Goal: Task Accomplishment & Management: Manage account settings

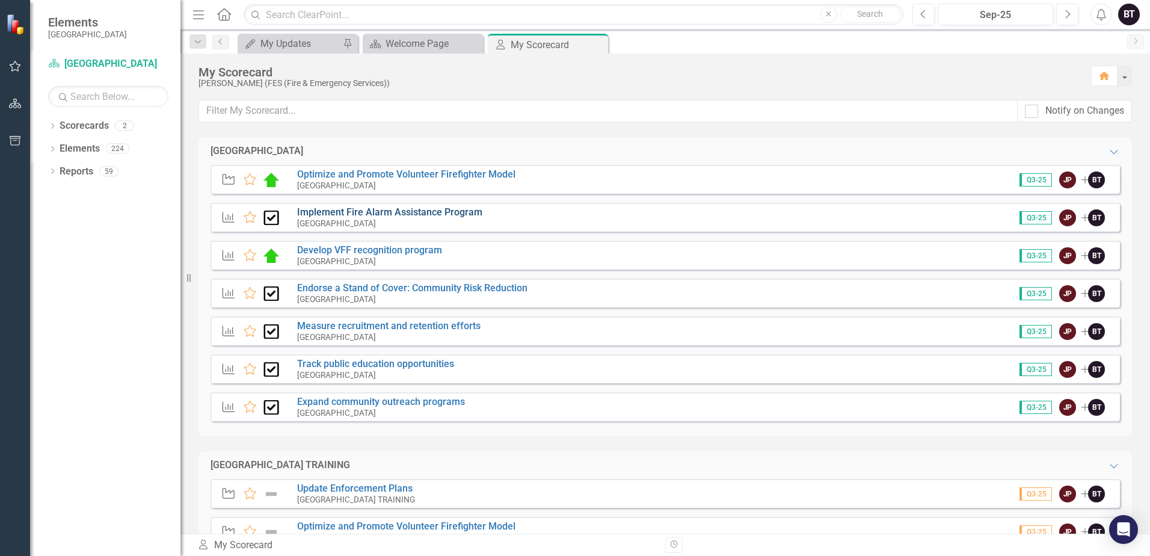
click at [401, 215] on link "Implement Fire Alarm Assistance Program" at bounding box center [389, 211] width 185 height 11
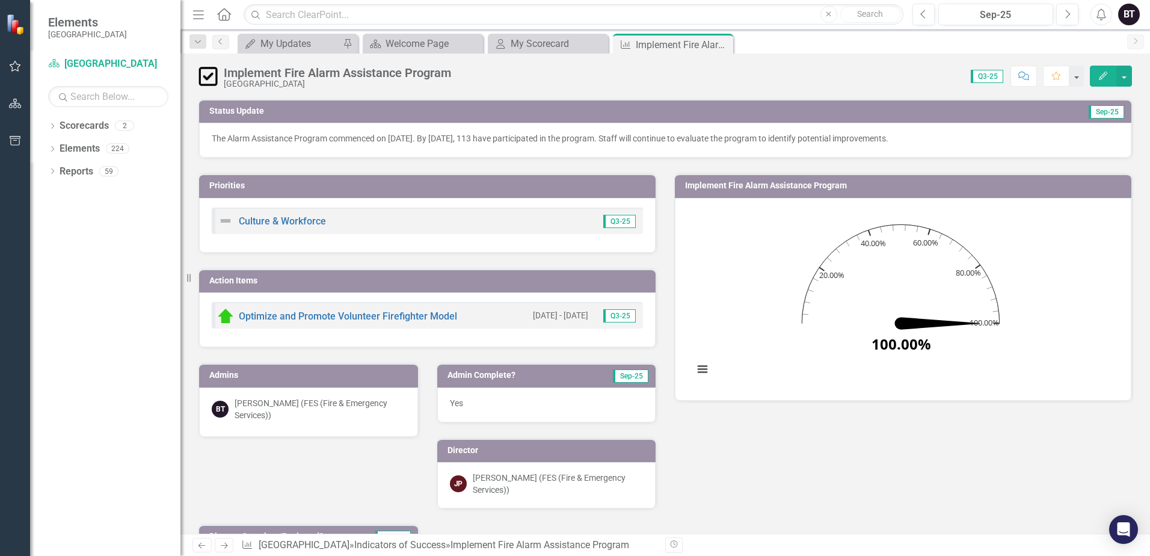
click at [721, 140] on p "The Alarm Assistance Program commenced on [DATE]. By [DATE], 113 have participa…" at bounding box center [665, 138] width 907 height 12
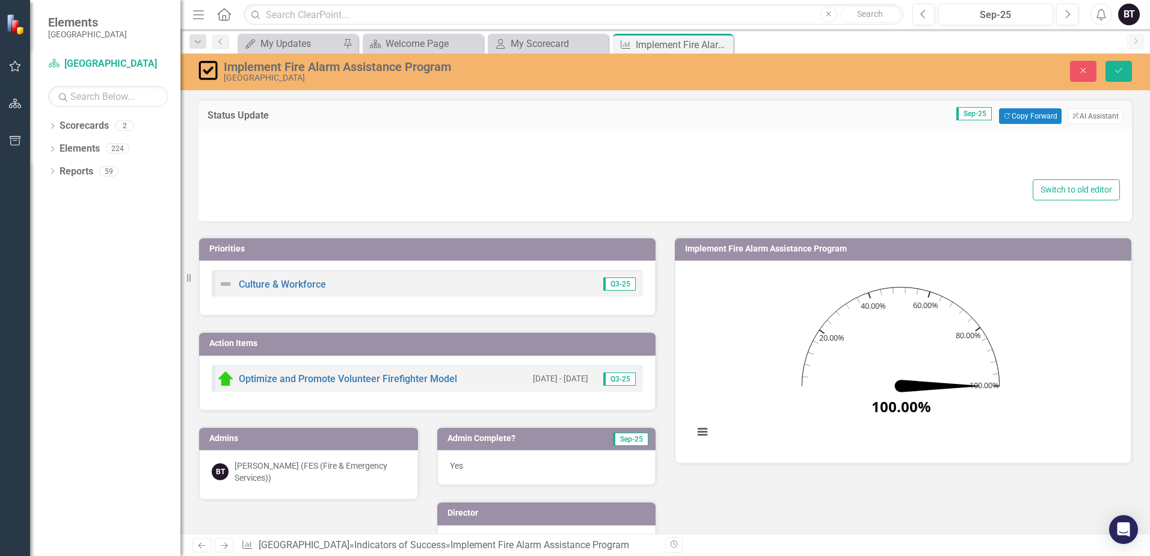
type textarea "<p>The Alarm Assistance Program commenced on [DATE]. By [DATE], 113 have partic…"
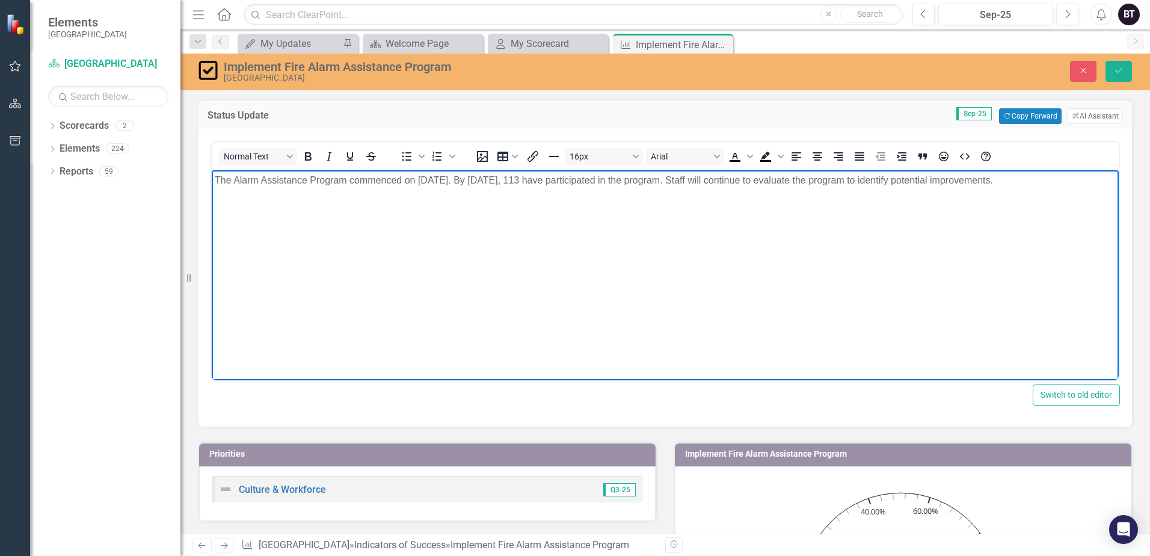
drag, startPoint x: 571, startPoint y: 177, endPoint x: 614, endPoint y: 188, distance: 44.2
click at [571, 177] on p "The Alarm Assistance Program commenced on [DATE]. By [DATE], 113 have participa…" at bounding box center [665, 180] width 901 height 14
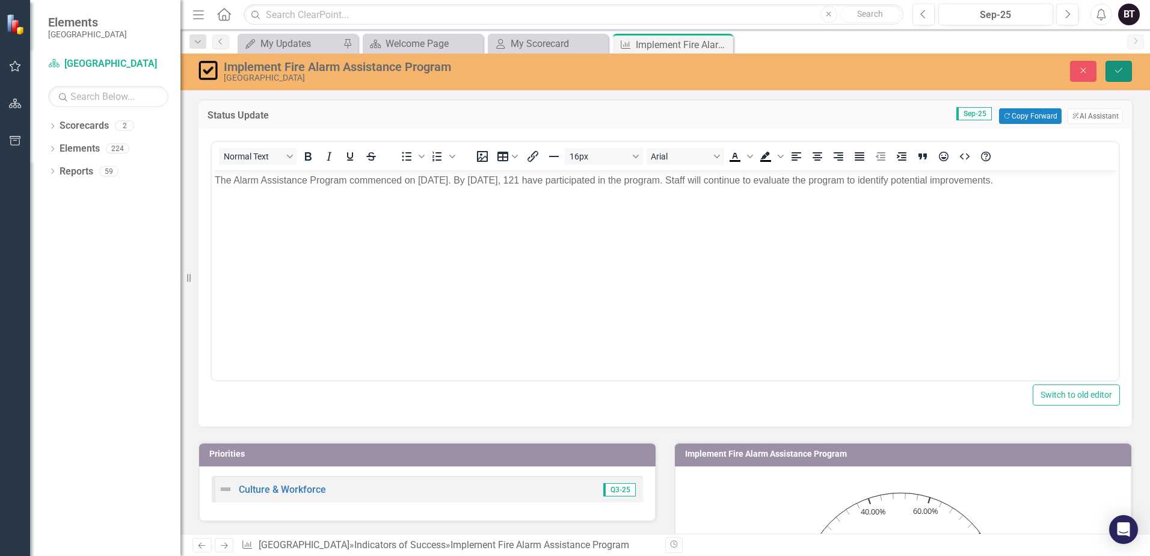
click at [1122, 70] on icon "Save" at bounding box center [1118, 70] width 11 height 8
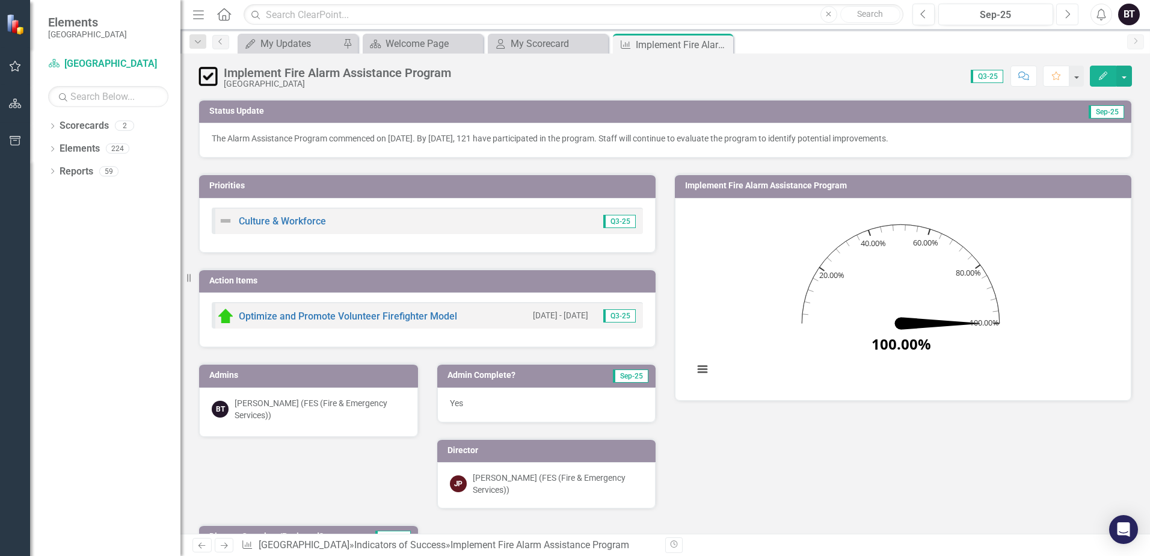
click at [1066, 17] on icon "Next" at bounding box center [1067, 14] width 7 height 11
click at [721, 46] on icon "Close" at bounding box center [722, 45] width 12 height 10
